Goal: Book appointment/travel/reservation

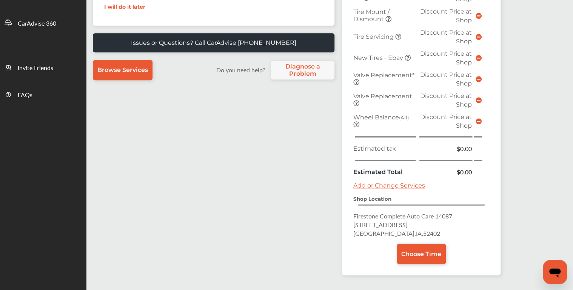
scroll to position [236, 0]
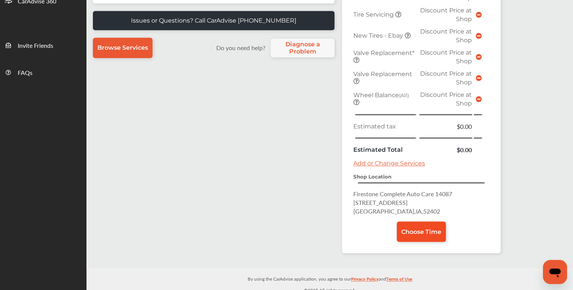
click at [412, 229] on span "Choose Time" at bounding box center [421, 232] width 40 height 7
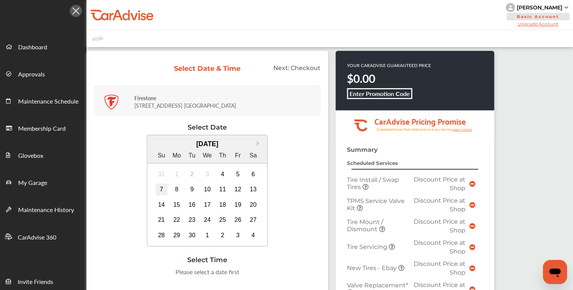
click at [160, 189] on div "7" at bounding box center [161, 190] width 12 height 12
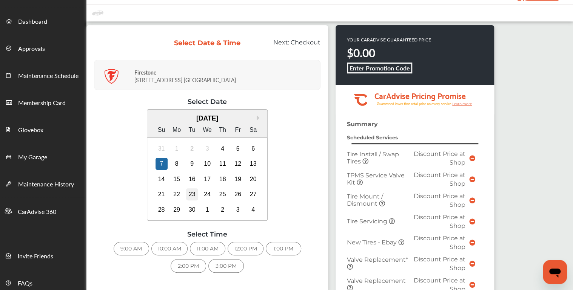
scroll to position [91, 0]
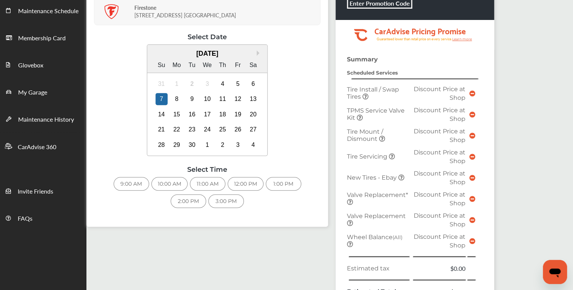
click at [279, 184] on div "1:00 PM" at bounding box center [283, 184] width 35 height 14
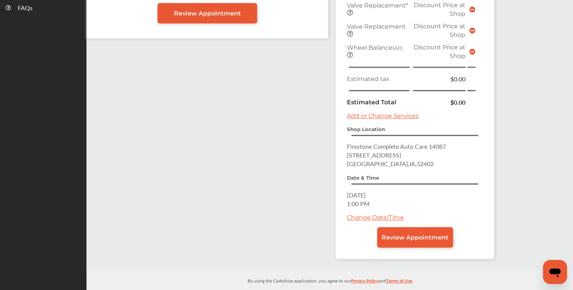
scroll to position [302, 0]
click at [400, 234] on span "Review Appointment" at bounding box center [414, 237] width 67 height 7
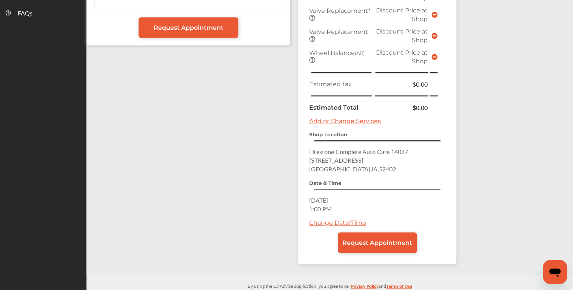
scroll to position [302, 0]
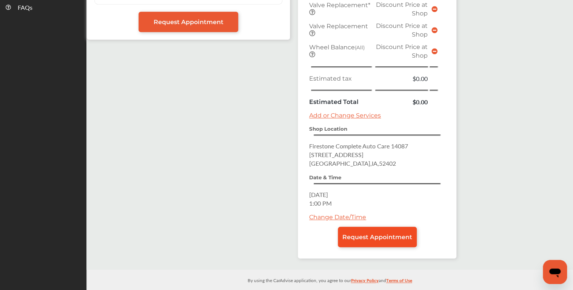
click at [370, 234] on span "Request Appointment" at bounding box center [377, 237] width 70 height 7
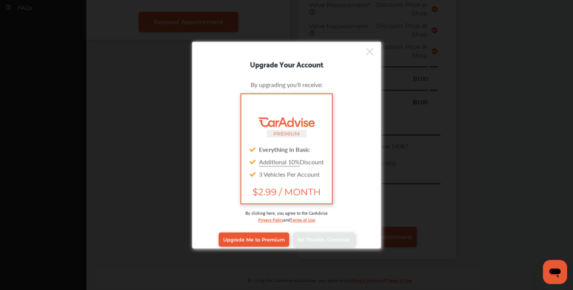
scroll to position [6, 0]
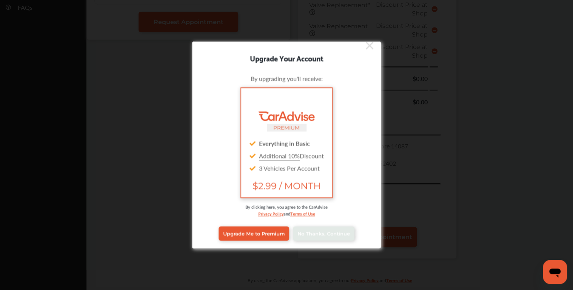
click at [365, 43] on icon at bounding box center [369, 46] width 8 height 12
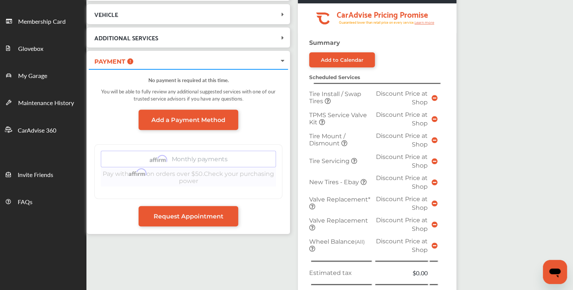
scroll to position [121, 0]
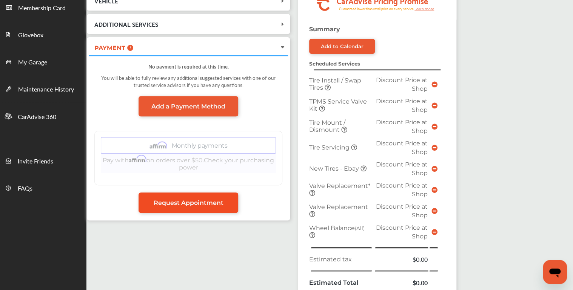
click at [184, 201] on span "Request Appointment" at bounding box center [189, 203] width 70 height 7
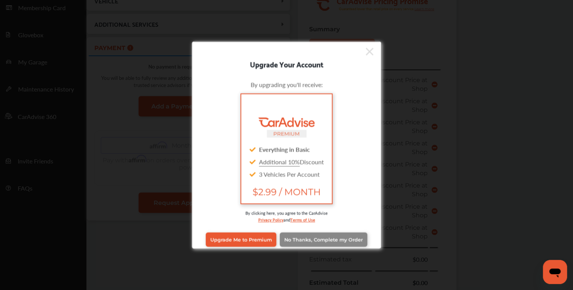
click at [327, 238] on span "No Thanks, Complete my Order" at bounding box center [323, 240] width 78 height 6
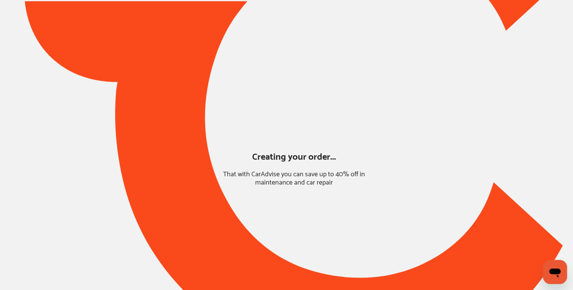
scroll to position [31, 0]
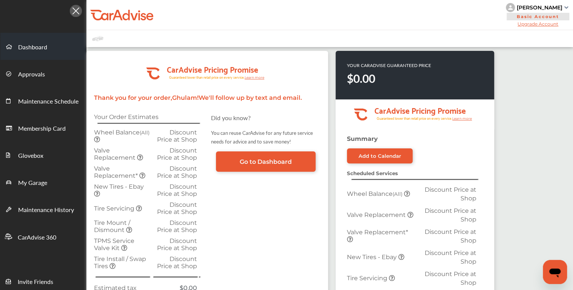
click at [24, 44] on span "Dashboard" at bounding box center [32, 48] width 29 height 10
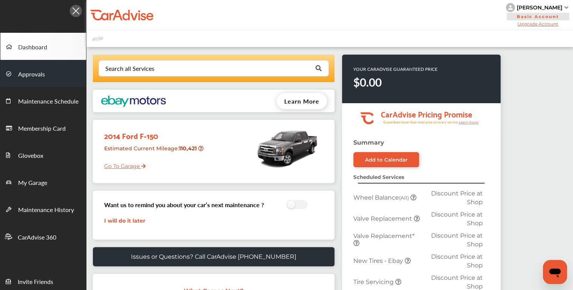
click at [46, 73] on link "Approvals" at bounding box center [43, 73] width 86 height 27
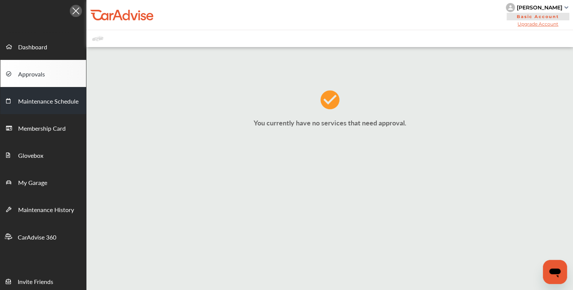
click at [45, 103] on span "Maintenance Schedule" at bounding box center [48, 102] width 60 height 10
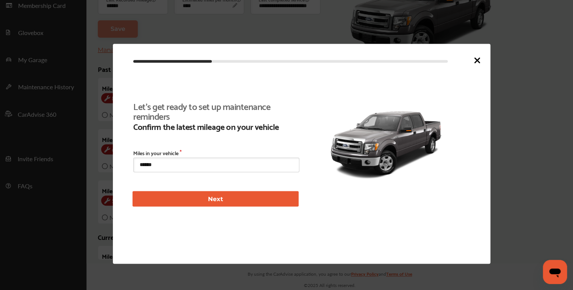
scroll to position [172, 0]
click at [474, 57] on icon at bounding box center [476, 60] width 9 height 9
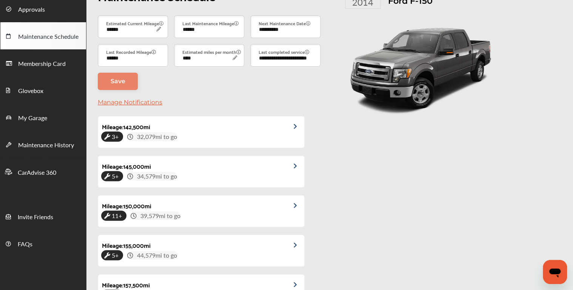
scroll to position [0, 0]
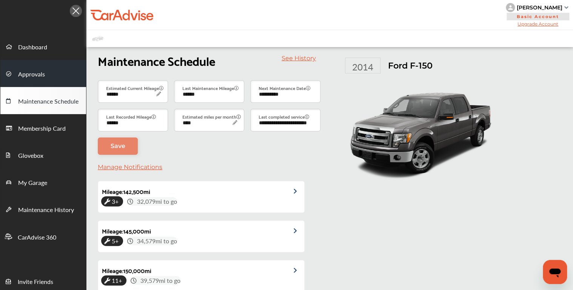
click at [21, 70] on span "Approvals" at bounding box center [31, 75] width 27 height 10
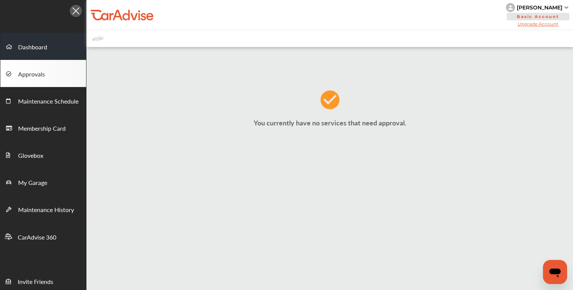
click at [22, 46] on span "Dashboard" at bounding box center [32, 48] width 29 height 10
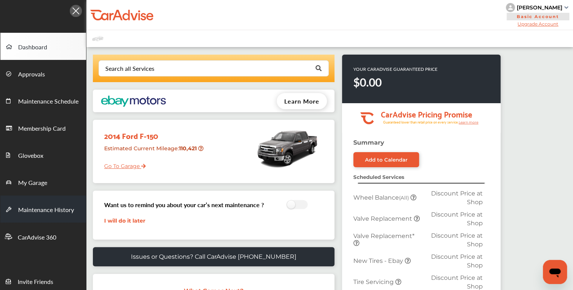
click at [67, 208] on span "Maintenance History" at bounding box center [46, 211] width 56 height 10
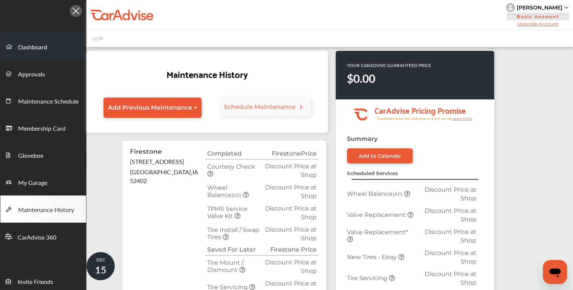
click at [50, 43] on link "Dashboard" at bounding box center [43, 46] width 86 height 27
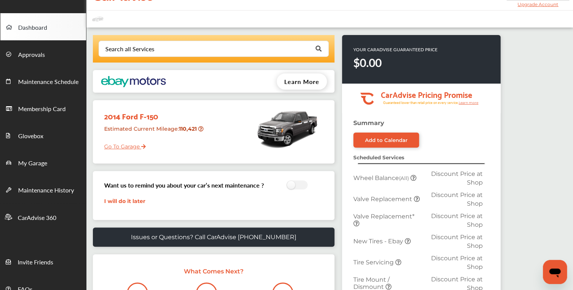
scroll to position [30, 0]
